Goal: Task Accomplishment & Management: Use online tool/utility

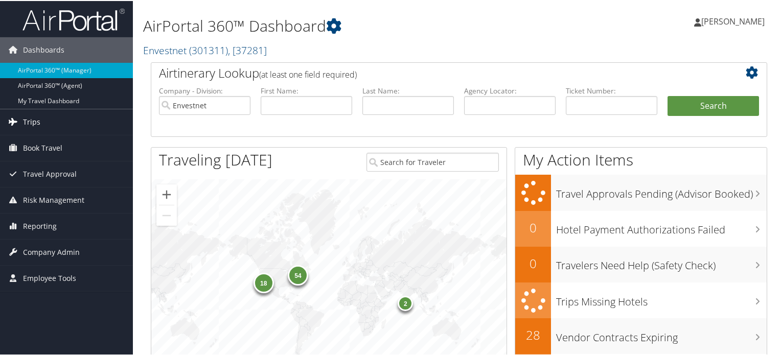
click at [27, 111] on span "Trips" at bounding box center [31, 121] width 17 height 26
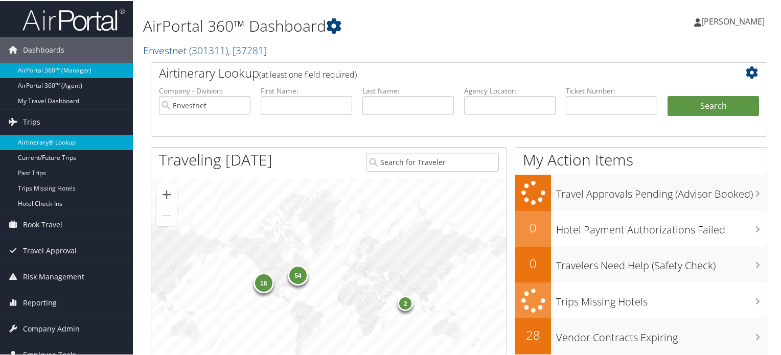
click at [56, 146] on link "Airtinerary® Lookup" at bounding box center [66, 141] width 133 height 15
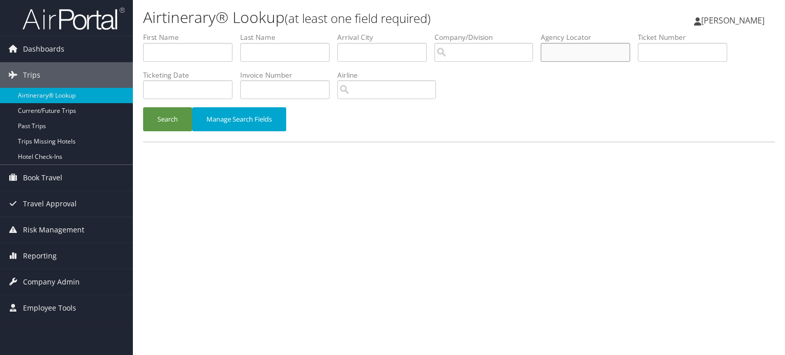
click at [582, 59] on input "text" at bounding box center [585, 52] width 89 height 19
paste input "NHOZMX"
type input "NHOZMX"
click at [177, 116] on button "Search" at bounding box center [167, 119] width 49 height 24
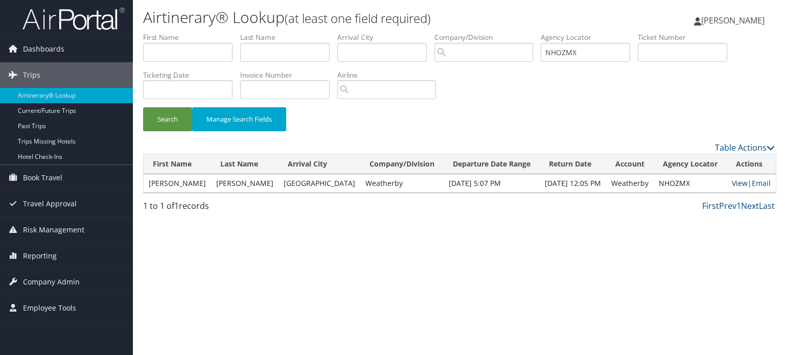
click at [732, 183] on link "View" at bounding box center [740, 183] width 16 height 10
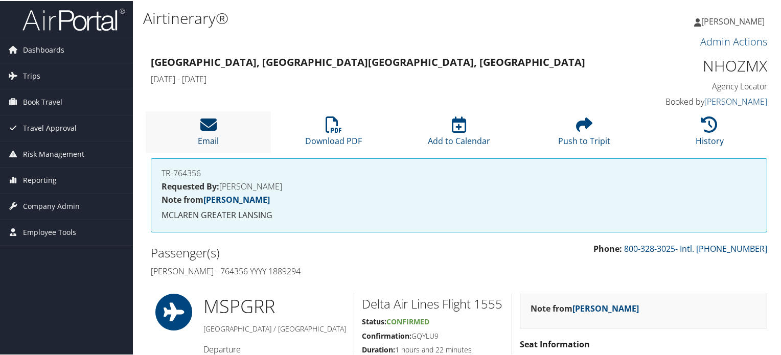
click at [207, 135] on link "Email" at bounding box center [208, 133] width 21 height 25
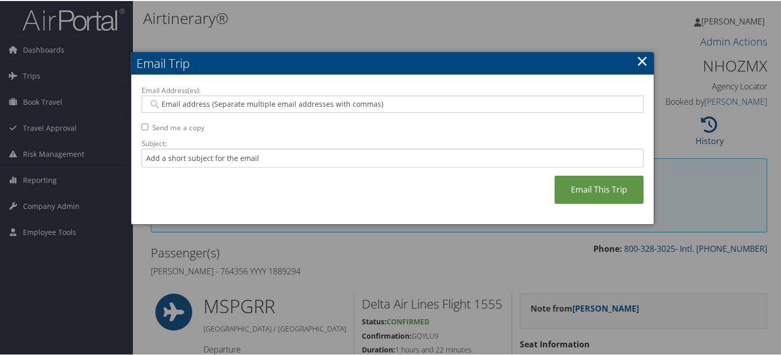
click at [275, 96] on div at bounding box center [393, 103] width 502 height 17
paste input "[EMAIL_ADDRESS][DOMAIN_NAME]"
type input "[EMAIL_ADDRESS][DOMAIN_NAME]"
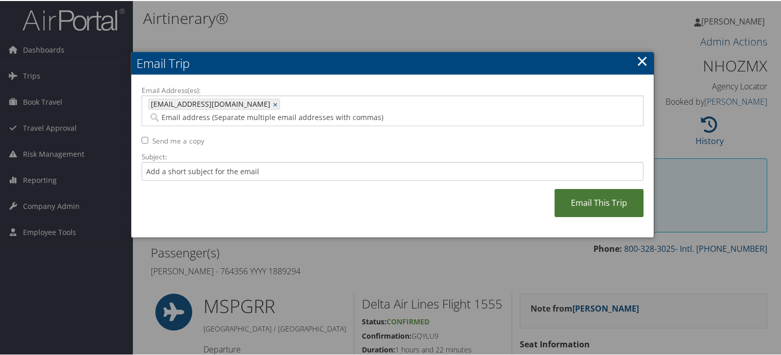
click at [620, 194] on link "Email This Trip" at bounding box center [598, 202] width 89 height 28
